Goal: Transaction & Acquisition: Purchase product/service

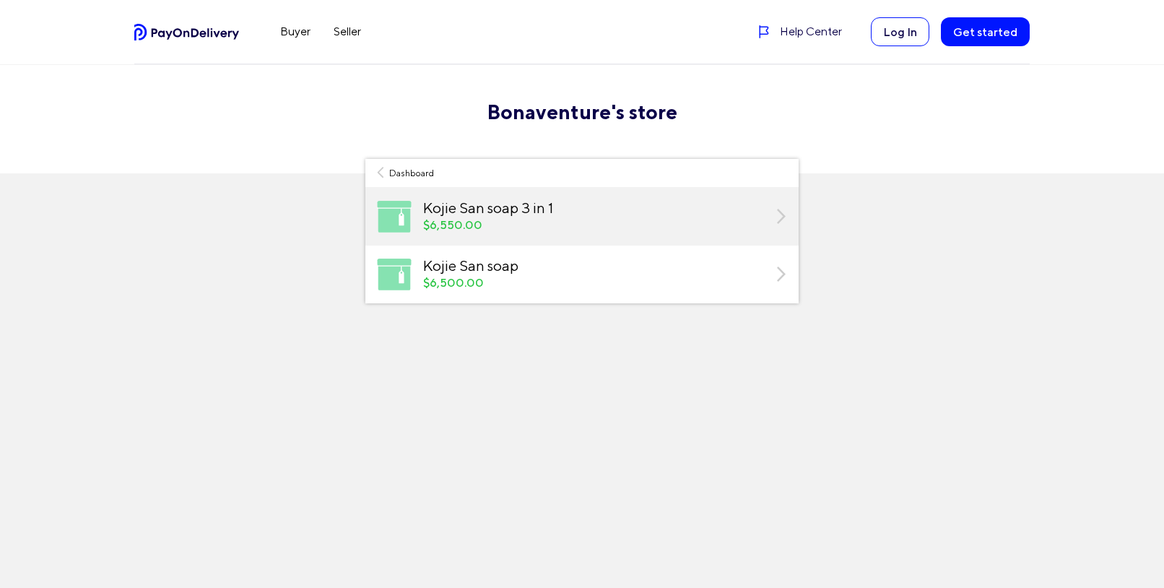
click at [664, 210] on div "Kojie San soap 3 in 1" at bounding box center [593, 207] width 341 height 17
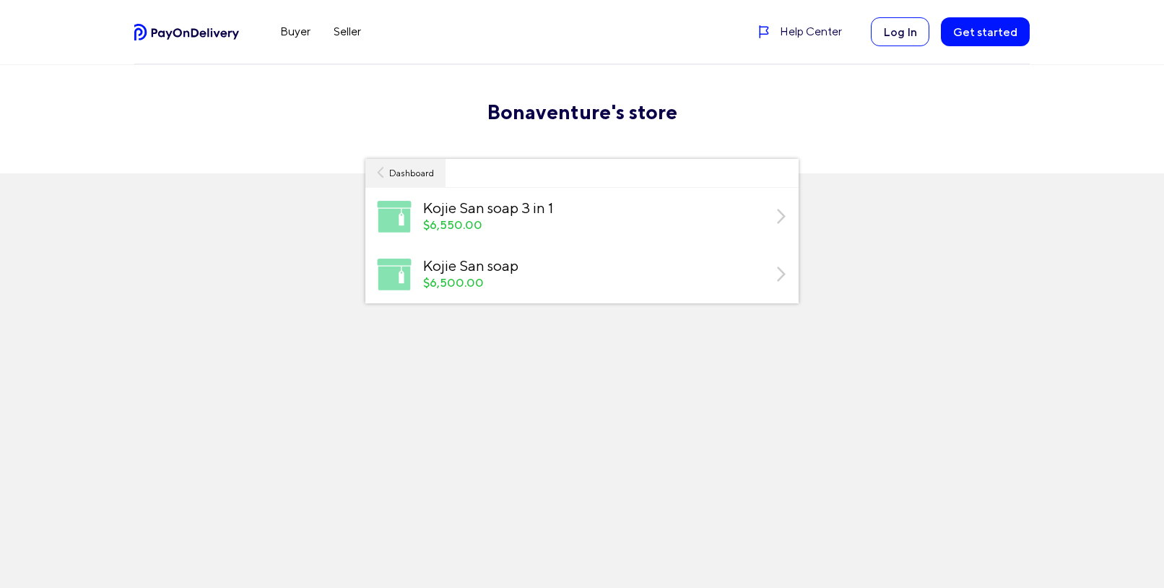
click at [387, 176] on link "Dashboard" at bounding box center [406, 173] width 80 height 29
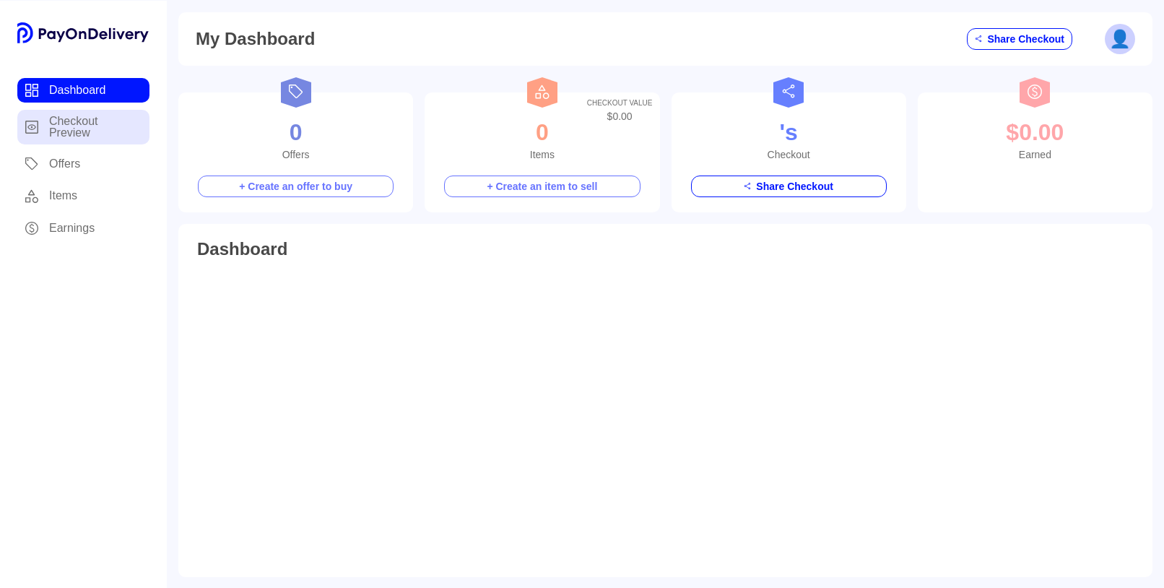
click at [56, 134] on link "Checkout Preview" at bounding box center [83, 127] width 132 height 35
